Goal: Task Accomplishment & Management: Use online tool/utility

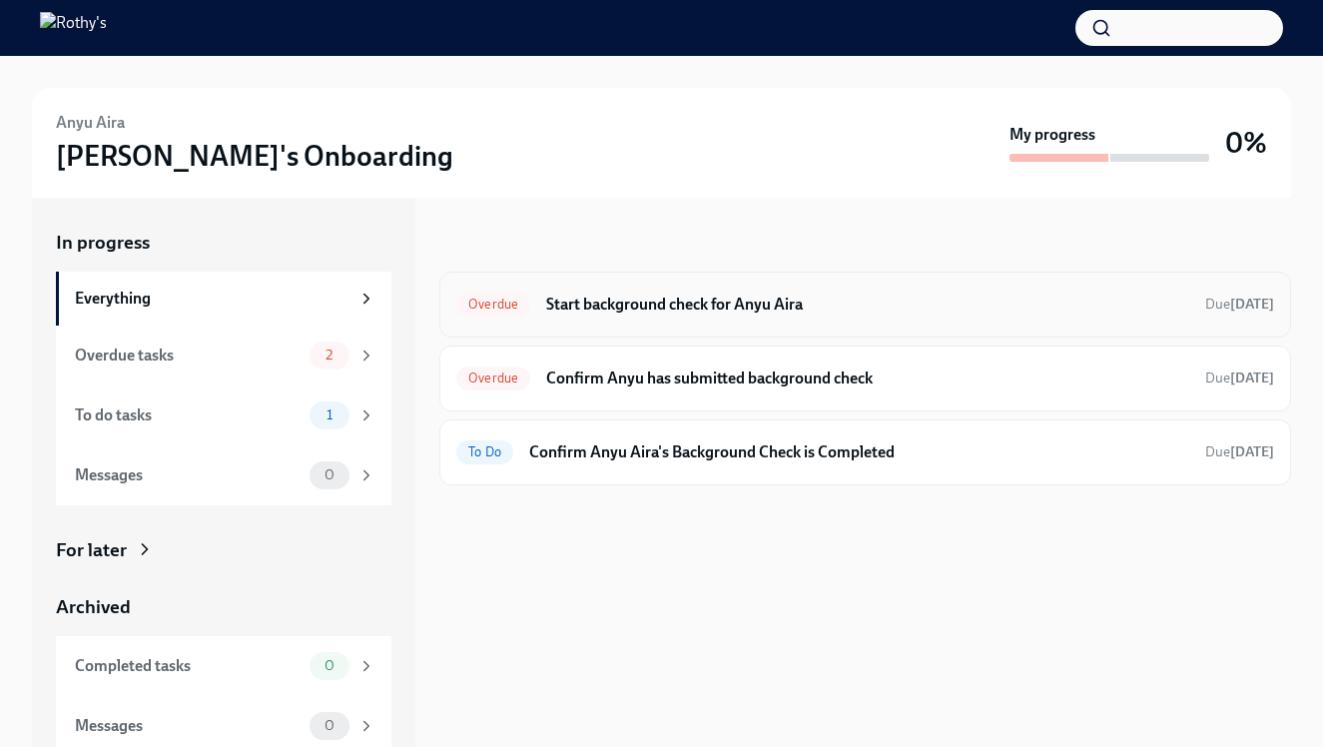
click at [650, 320] on div "Overdue Start background check for Anyu Aira Due [DATE]" at bounding box center [865, 305] width 852 height 66
click at [637, 300] on h6 "Start background check for Anyu Aira" at bounding box center [867, 305] width 643 height 22
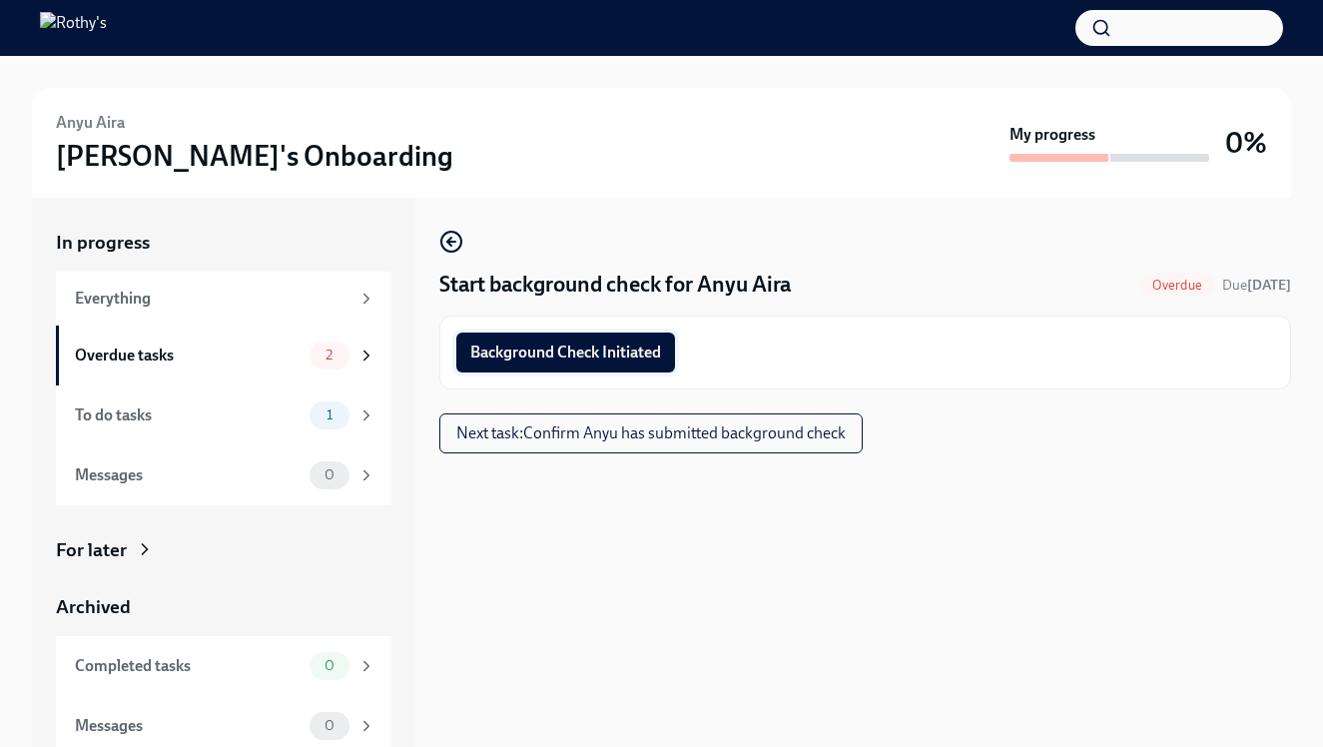
click at [628, 337] on button "Background Check Initiated" at bounding box center [565, 352] width 219 height 40
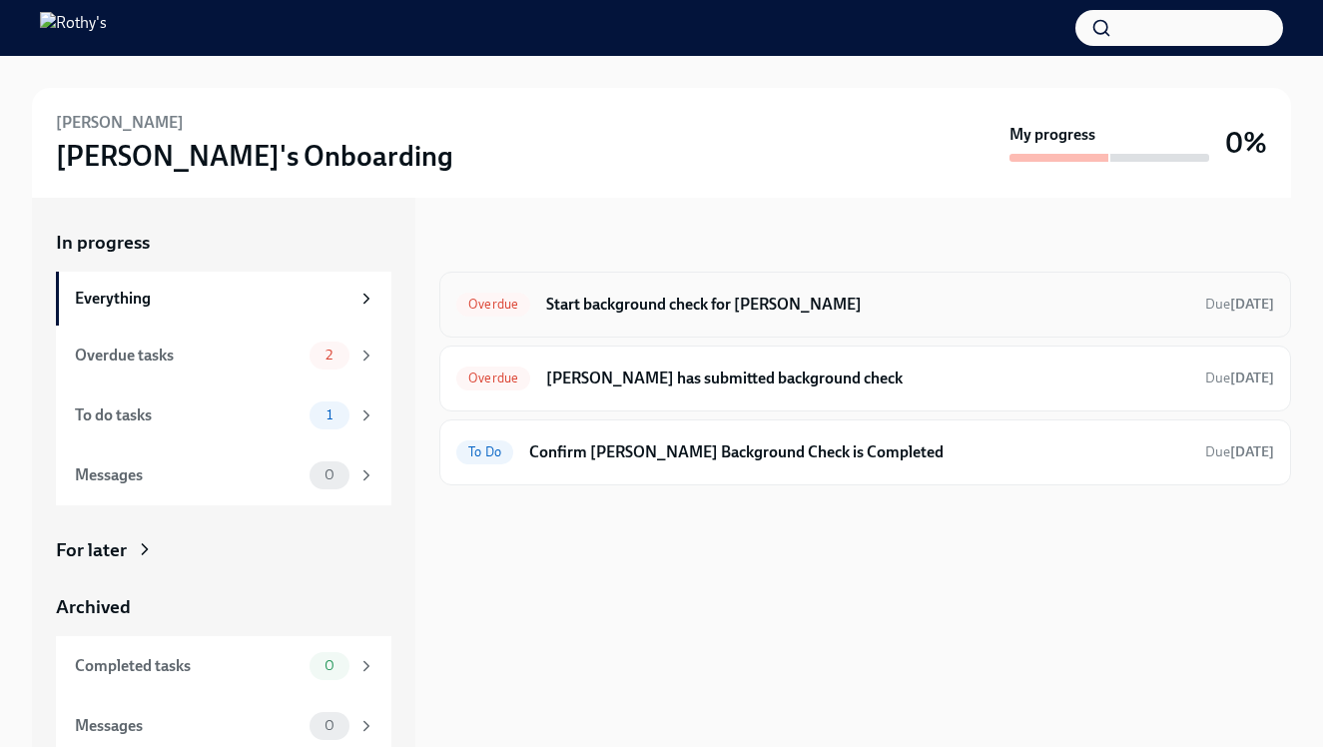
click at [690, 294] on h6 "Start background check for Brittaney Duhaney" at bounding box center [867, 305] width 643 height 22
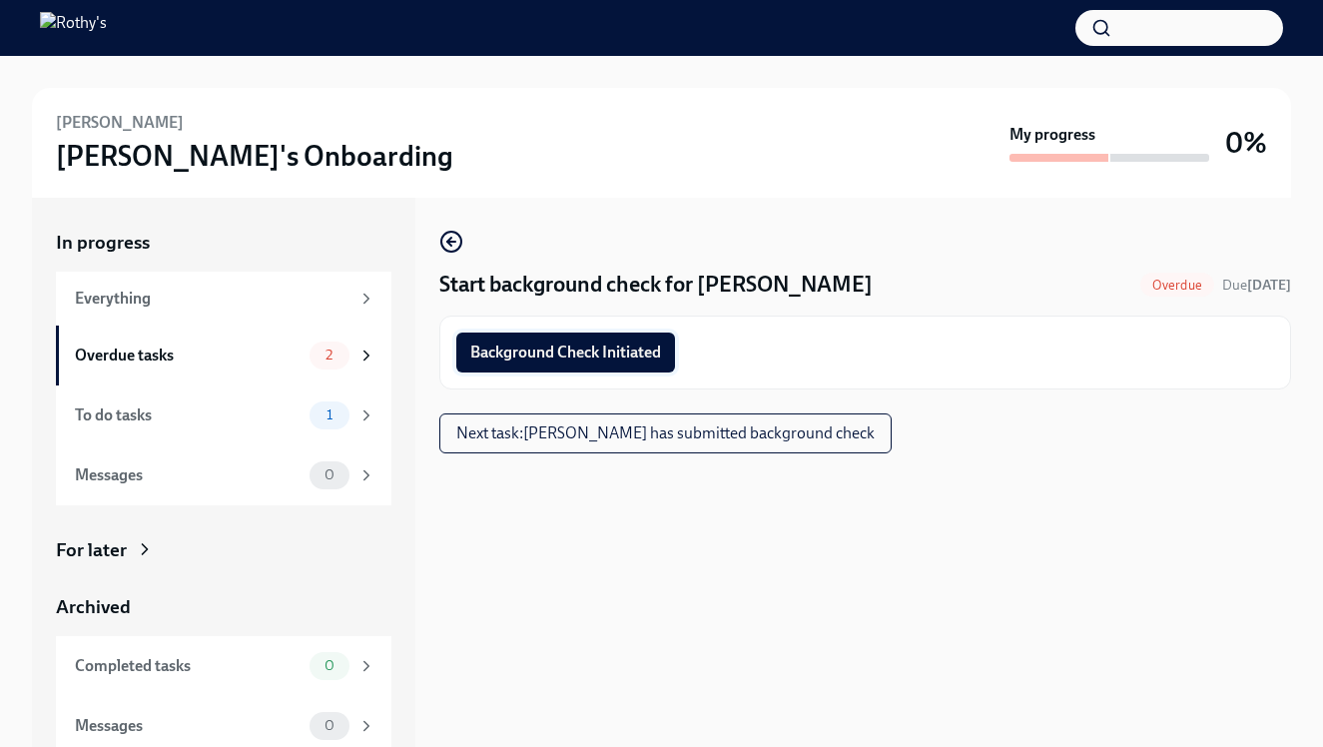
click at [617, 346] on span "Background Check Initiated" at bounding box center [565, 352] width 191 height 20
